Goal: Use online tool/utility

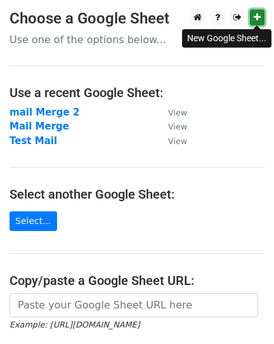
click at [252, 16] on link at bounding box center [257, 18] width 15 height 16
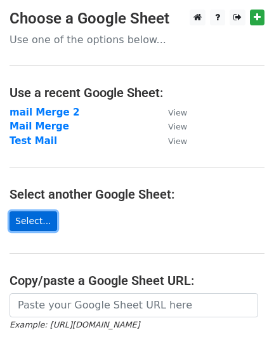
click at [29, 221] on link "Select..." at bounding box center [34, 221] width 48 height 20
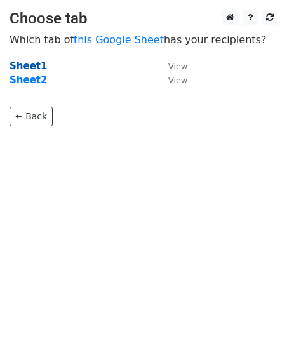
click at [31, 64] on strong "Sheet1" at bounding box center [28, 65] width 37 height 11
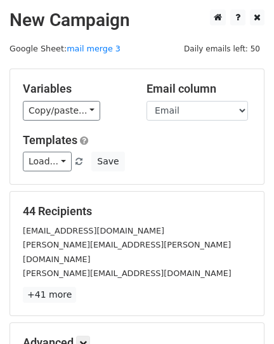
click at [124, 156] on div "Load... No templates saved Save" at bounding box center [136, 162] width 247 height 20
click at [141, 80] on div "Variables Copy/paste... {{Role}} {{Company}} {{Location}} {{Email}} {{Post Time…" at bounding box center [137, 126] width 254 height 115
